Goal: Task Accomplishment & Management: Use online tool/utility

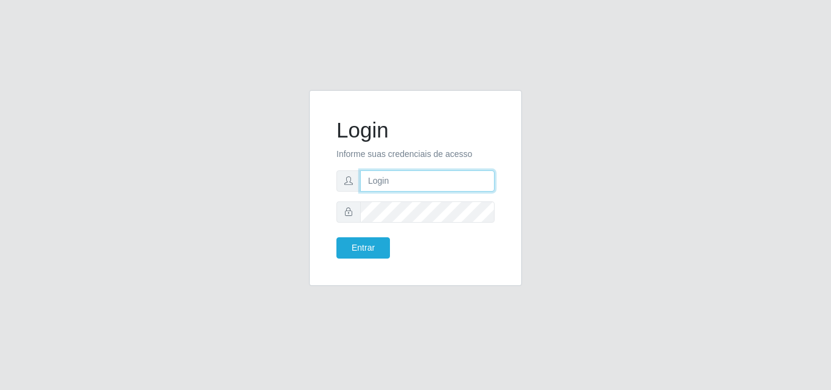
click at [402, 188] on input "text" at bounding box center [427, 180] width 134 height 21
type input "[EMAIL_ADDRESS][DOMAIN_NAME]"
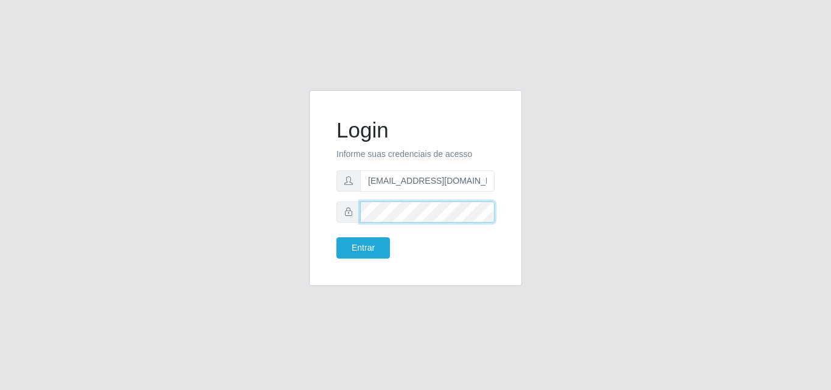
click at [336, 237] on button "Entrar" at bounding box center [363, 247] width 54 height 21
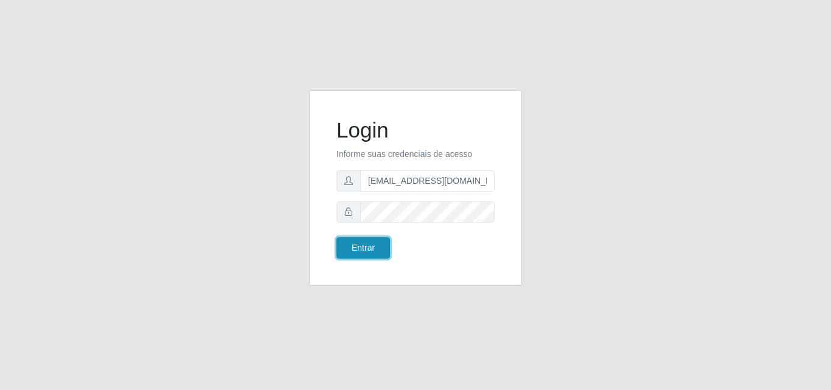
click at [379, 248] on button "Entrar" at bounding box center [363, 247] width 54 height 21
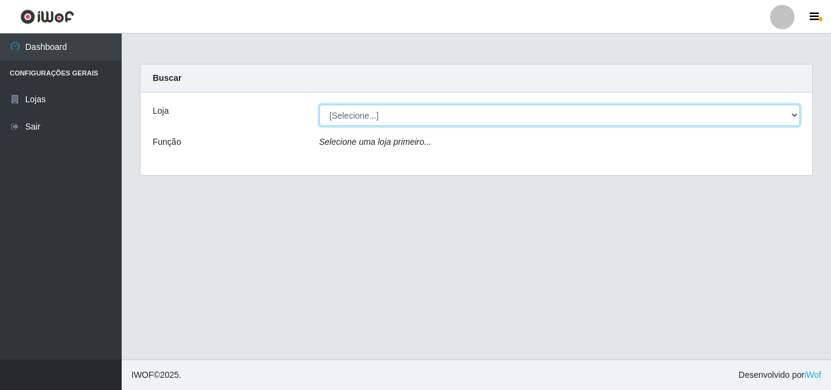
drag, startPoint x: 792, startPoint y: 115, endPoint x: 784, endPoint y: 118, distance: 8.5
click at [792, 115] on select "[Selecione...] Corte Fácil - Unidade Emaús" at bounding box center [559, 115] width 481 height 21
select select "201"
click at [319, 105] on select "[Selecione...] Corte Fácil - Unidade Emaús" at bounding box center [559, 115] width 481 height 21
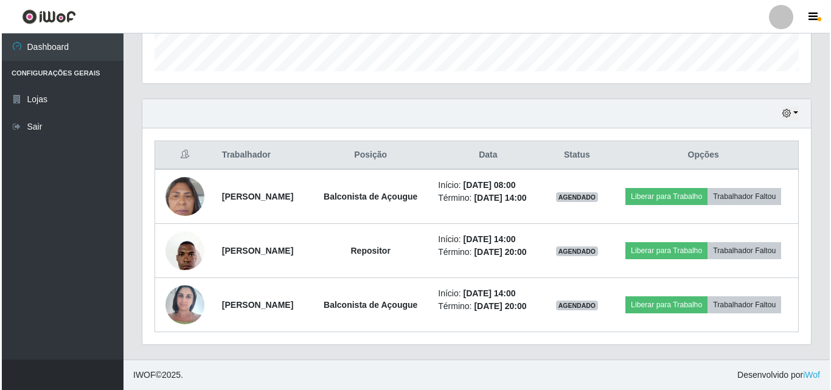
scroll to position [391, 0]
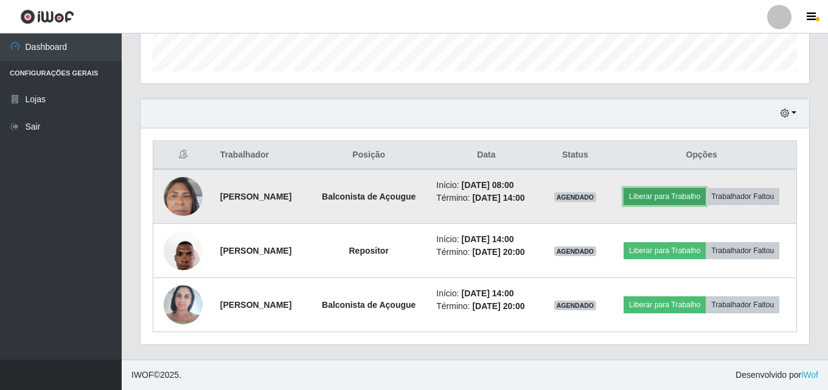
click at [706, 188] on button "Liberar para Trabalho" at bounding box center [665, 196] width 82 height 17
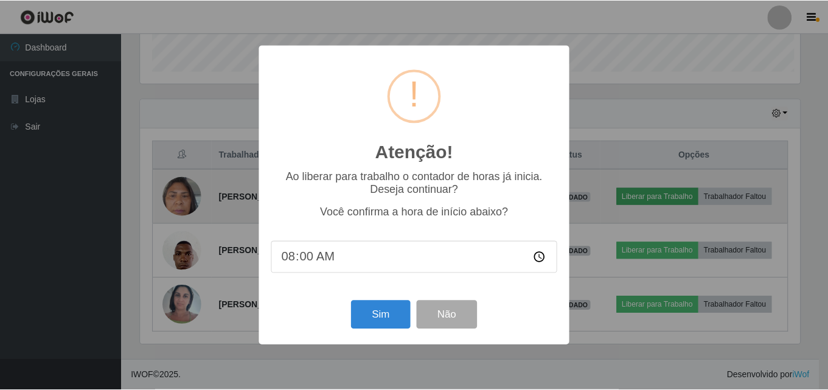
scroll to position [252, 663]
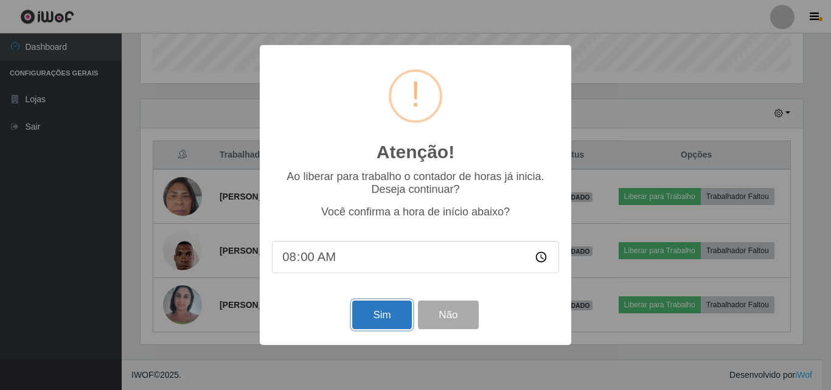
click at [369, 328] on button "Sim" at bounding box center [381, 315] width 59 height 29
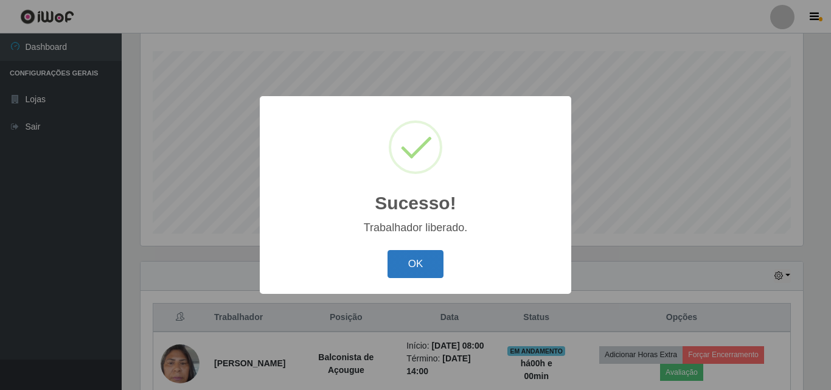
click at [417, 260] on button "OK" at bounding box center [416, 264] width 57 height 29
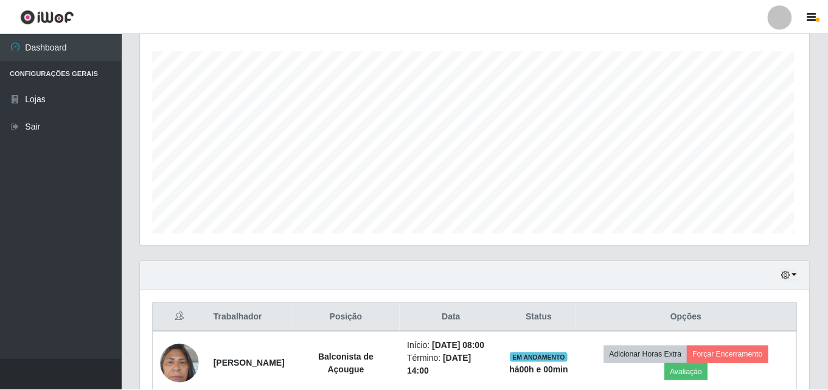
scroll to position [252, 669]
